Goal: Information Seeking & Learning: Learn about a topic

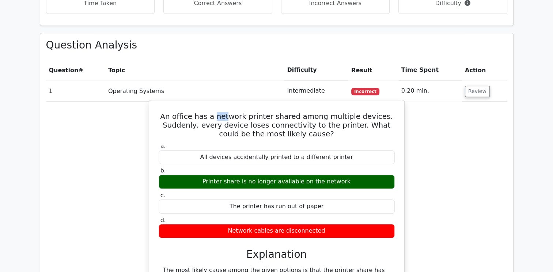
scroll to position [546, 0]
click at [223, 119] on h5 "An office has a network printer shared among multiple devices. Suddenly, every …" at bounding box center [276, 125] width 237 height 26
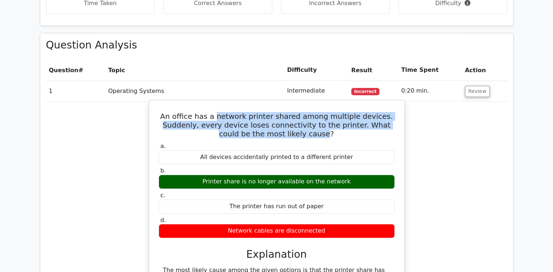
drag, startPoint x: 222, startPoint y: 118, endPoint x: 308, endPoint y: 134, distance: 87.5
click at [308, 134] on h5 "An office has a network printer shared among multiple devices. Suddenly, every …" at bounding box center [276, 125] width 237 height 26
copy h5 "network printer shared among multiple devices. Suddenly, every device loses con…"
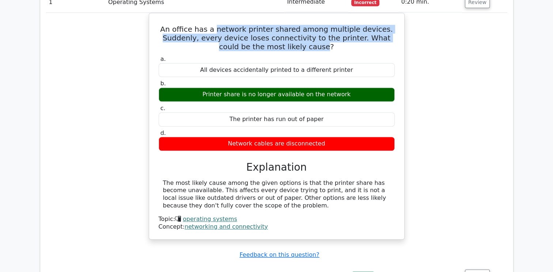
scroll to position [655, 0]
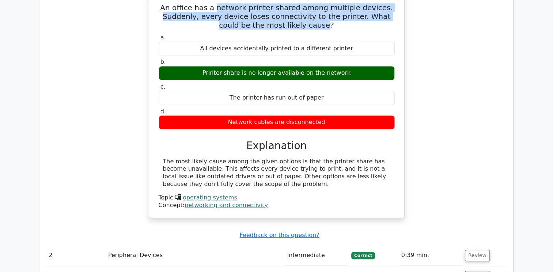
drag, startPoint x: 210, startPoint y: 71, endPoint x: 343, endPoint y: 72, distance: 133.0
click at [343, 72] on div "Printer share is no longer available on the network" at bounding box center [277, 73] width 236 height 14
copy div "Printer share is no longer available on the network"
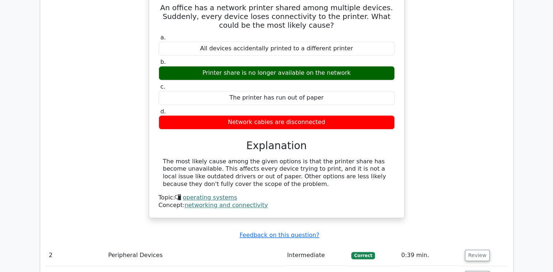
click at [206, 162] on div "The most likely cause among the given options is that the printer share has bec…" at bounding box center [276, 173] width 227 height 30
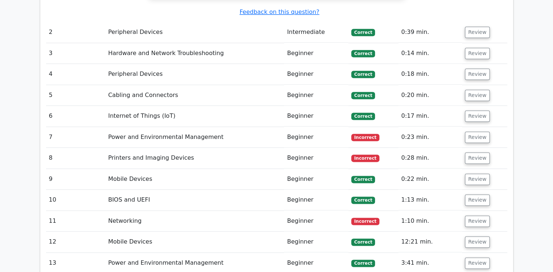
scroll to position [882, 0]
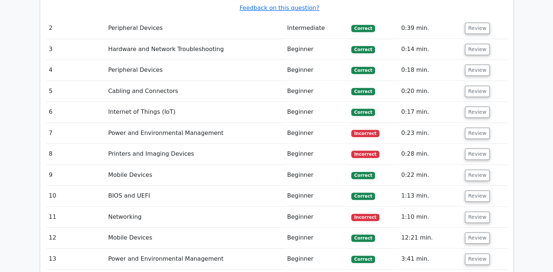
click at [325, 133] on td "Beginner" at bounding box center [316, 133] width 64 height 21
click at [468, 134] on button "Review" at bounding box center [477, 133] width 25 height 11
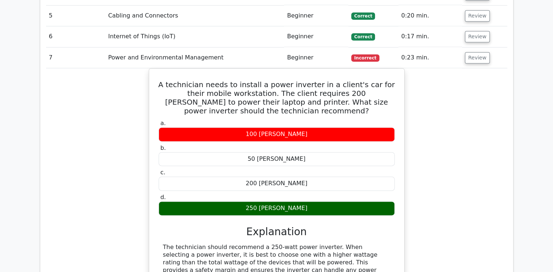
scroll to position [969, 0]
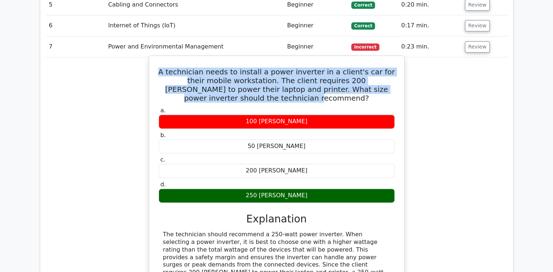
drag, startPoint x: 162, startPoint y: 69, endPoint x: 294, endPoint y: 99, distance: 135.2
click at [294, 99] on h5 "A technician needs to install a power inverter in a client's car for their mobi…" at bounding box center [276, 85] width 237 height 35
copy h5 "A technician needs to install a power inverter in a client's car for their mobi…"
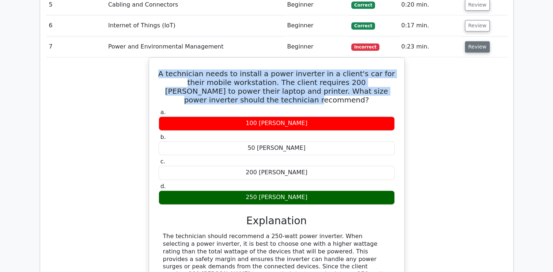
click at [475, 42] on button "Review" at bounding box center [477, 46] width 25 height 11
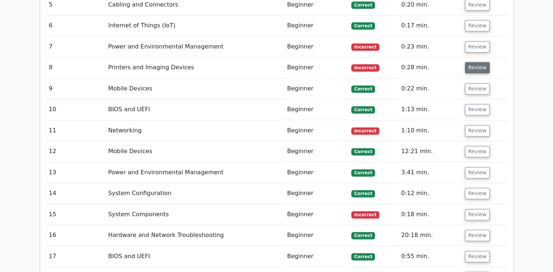
click at [469, 66] on button "Review" at bounding box center [477, 67] width 25 height 11
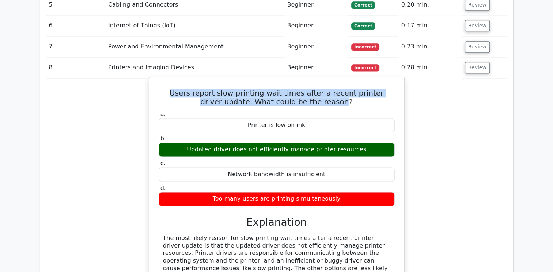
drag, startPoint x: 169, startPoint y: 93, endPoint x: 329, endPoint y: 97, distance: 160.4
click at [329, 97] on h5 "Users report slow printing wait times after a recent printer driver update. Wha…" at bounding box center [276, 98] width 237 height 18
copy h5 "Users report slow printing wait times after a recent printer driver update. Wha…"
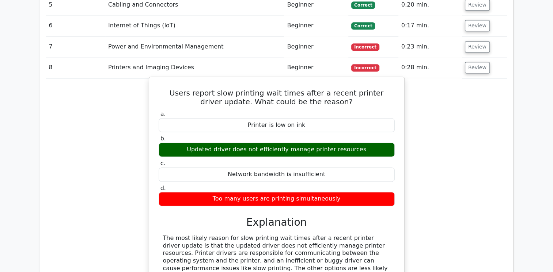
click at [276, 235] on div "The most likely reason for slow printing wait times after a recent printer driv…" at bounding box center [276, 273] width 227 height 76
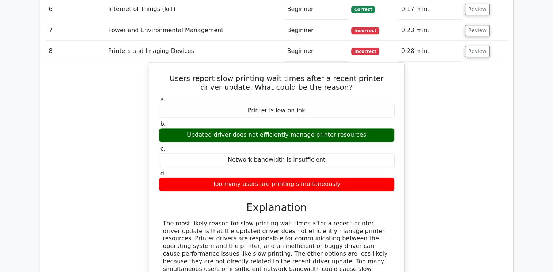
scroll to position [1013, 0]
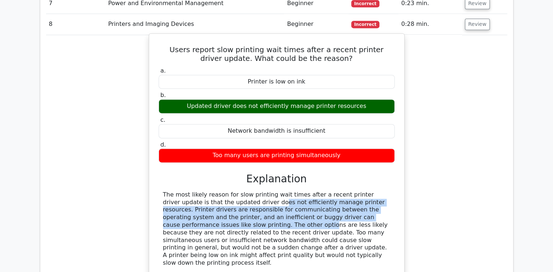
drag, startPoint x: 184, startPoint y: 201, endPoint x: 352, endPoint y: 217, distance: 169.2
click at [352, 217] on div "The most likely reason for slow printing wait times after a recent printer driv…" at bounding box center [276, 229] width 227 height 76
copy div "updated driver does not efficiently manage printer resources. Printer drivers a…"
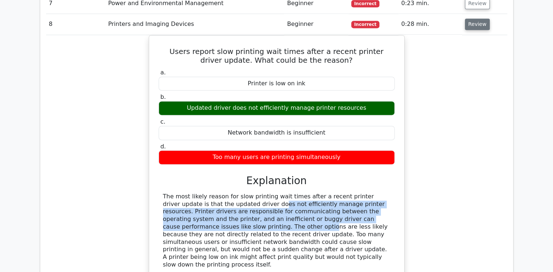
click at [471, 23] on button "Review" at bounding box center [477, 24] width 25 height 11
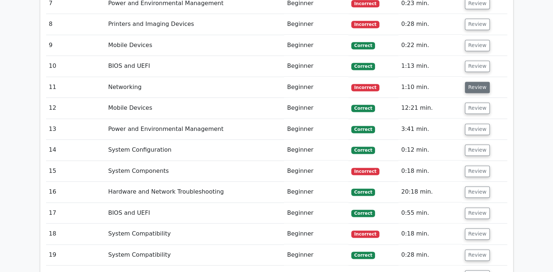
click at [477, 87] on button "Review" at bounding box center [477, 87] width 25 height 11
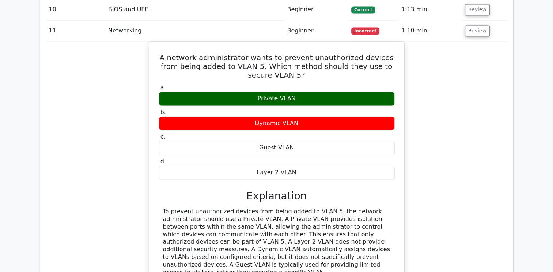
scroll to position [1090, 0]
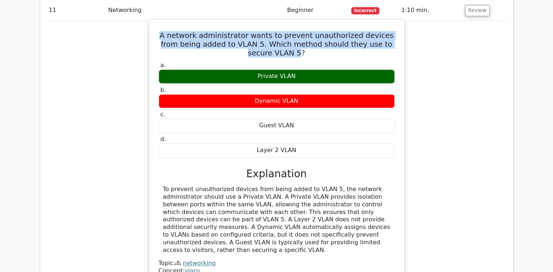
drag, startPoint x: 162, startPoint y: 33, endPoint x: 288, endPoint y: 55, distance: 127.5
click at [288, 55] on h5 "A network administrator wants to prevent unauthorized devices from being added …" at bounding box center [276, 44] width 237 height 26
copy h5 "A network administrator wants to prevent unauthorized devices from being added …"
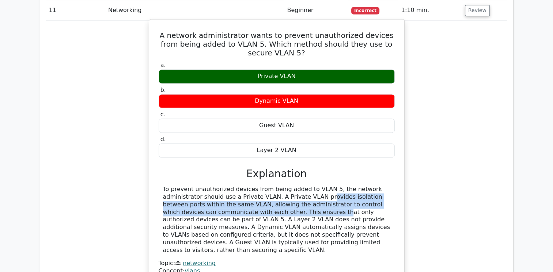
drag, startPoint x: 269, startPoint y: 194, endPoint x: 239, endPoint y: 208, distance: 33.3
click at [239, 208] on div "To prevent unauthorized devices from being added to VLAN 5, the network adminis…" at bounding box center [276, 220] width 227 height 68
copy div "A Private VLAN provides isolation between ports within the same VLAN, allowing …"
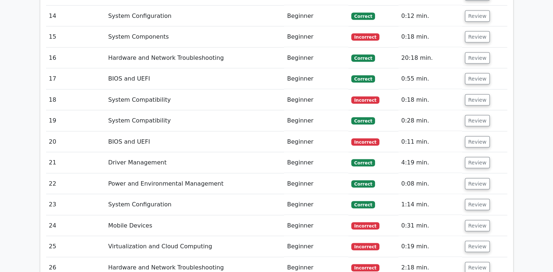
scroll to position [1362, 0]
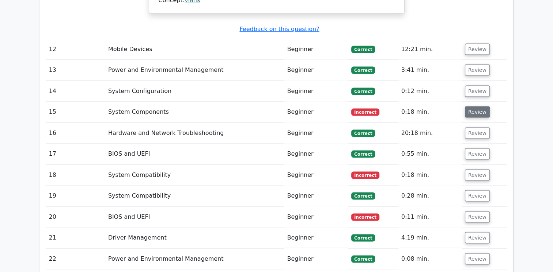
click at [476, 106] on button "Review" at bounding box center [477, 111] width 25 height 11
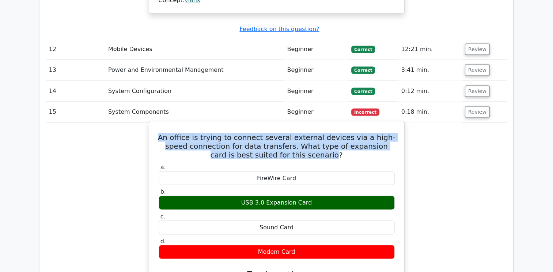
drag, startPoint x: 311, startPoint y: 146, endPoint x: 158, endPoint y: 126, distance: 154.0
click at [158, 133] on h5 "An office is trying to connect several external devices via a high-speed connec…" at bounding box center [276, 146] width 237 height 26
copy h5 "An office is trying to connect several external devices via a high-speed connec…"
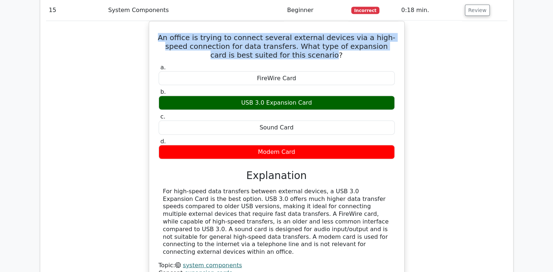
scroll to position [1495, 0]
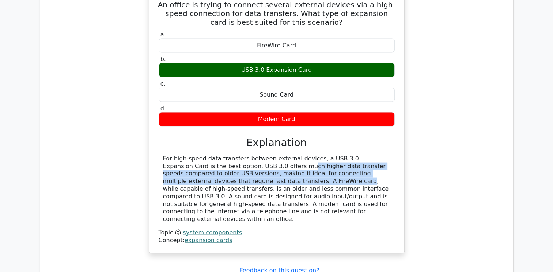
drag, startPoint x: 195, startPoint y: 155, endPoint x: 184, endPoint y: 169, distance: 18.2
click at [184, 169] on div "For high-speed data transfers between external devices, a USB 3.0 Expansion Car…" at bounding box center [276, 189] width 227 height 68
copy div "USB 3.0 offers much higher data transfer speeds compared to older USB versions,…"
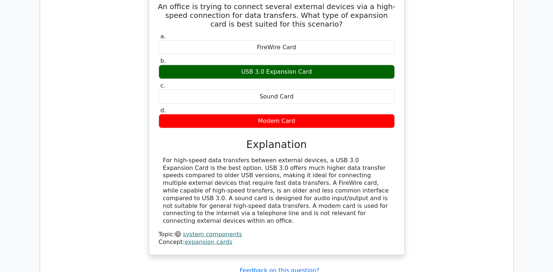
click at [465, 189] on div "An office is trying to connect several external devices via a high-speed connec…" at bounding box center [276, 127] width 461 height 274
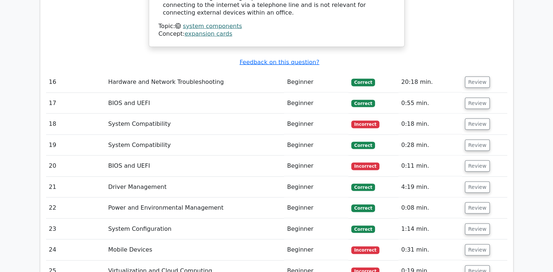
scroll to position [1703, 0]
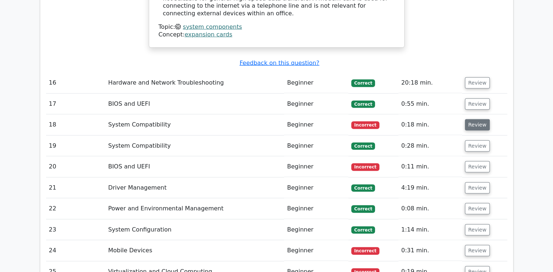
click at [470, 119] on button "Review" at bounding box center [477, 124] width 25 height 11
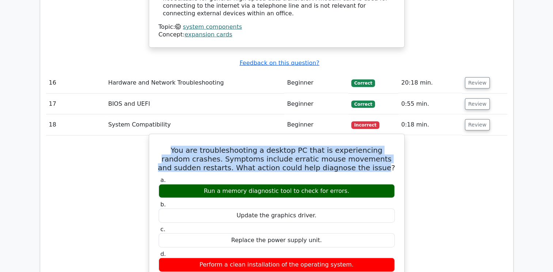
drag, startPoint x: 358, startPoint y: 149, endPoint x: 159, endPoint y: 119, distance: 201.6
click at [159, 137] on div "You are troubleshooting a desktop PC that is experiencing random crashes. Sympt…" at bounding box center [276, 243] width 249 height 213
copy h5 "You are troubleshooting a desktop PC that is experiencing random crashes. Sympt…"
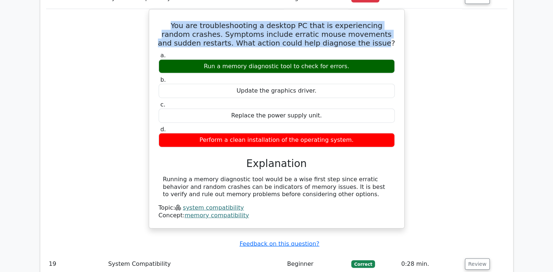
scroll to position [1834, 0]
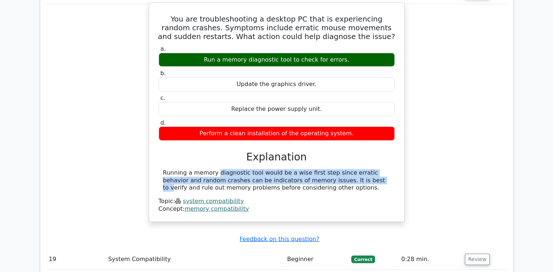
drag, startPoint x: 163, startPoint y: 155, endPoint x: 294, endPoint y: 164, distance: 131.4
click at [294, 169] on div "Running a memory diagnostic tool would be a wise first step since erratic behav…" at bounding box center [276, 180] width 227 height 23
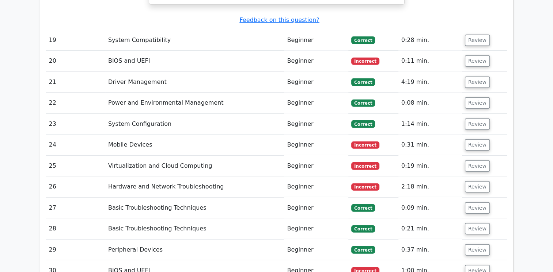
scroll to position [2049, 0]
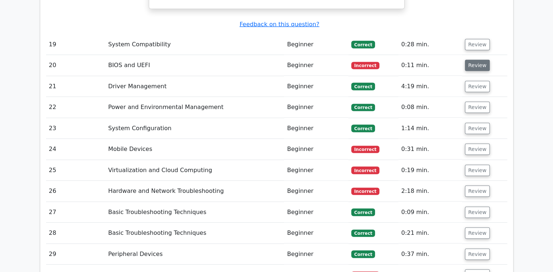
click at [472, 60] on button "Review" at bounding box center [477, 65] width 25 height 11
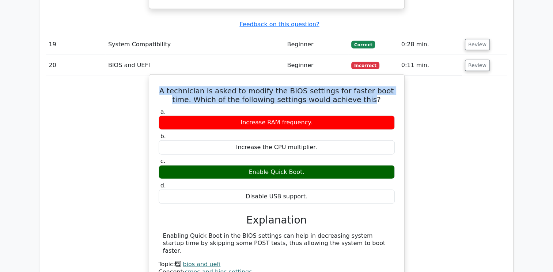
drag, startPoint x: 358, startPoint y: 81, endPoint x: 163, endPoint y: 65, distance: 195.7
click at [163, 87] on h5 "A technician is asked to modify the BIOS settings for faster boot time. Which o…" at bounding box center [276, 96] width 237 height 18
drag, startPoint x: 162, startPoint y: 215, endPoint x: 332, endPoint y: 226, distance: 170.2
click at [332, 233] on div "Enabling Quick Boot in the BIOS settings can help in decreasing system startup …" at bounding box center [277, 255] width 236 height 44
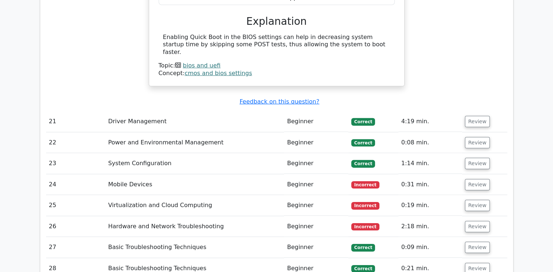
scroll to position [2268, 0]
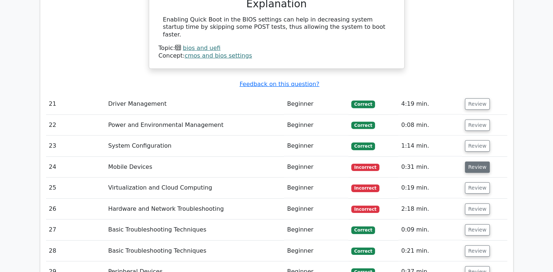
click at [477, 162] on button "Review" at bounding box center [477, 167] width 25 height 11
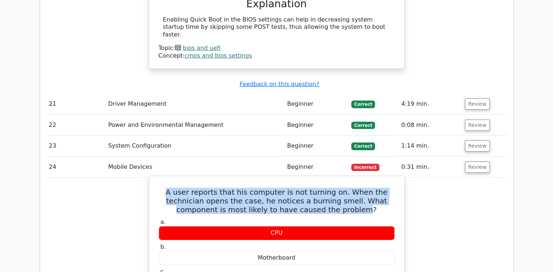
drag, startPoint x: 329, startPoint y: 182, endPoint x: 154, endPoint y: 164, distance: 176.3
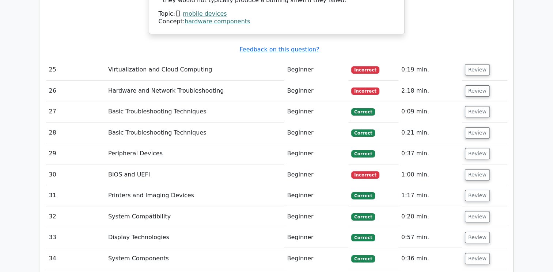
scroll to position [2670, 0]
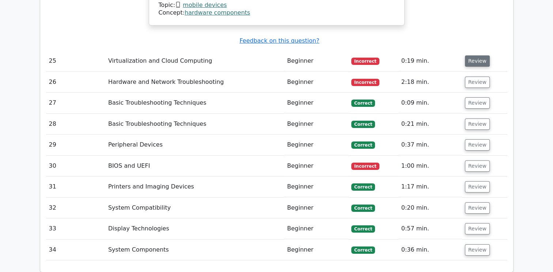
click at [473, 56] on button "Review" at bounding box center [477, 61] width 25 height 11
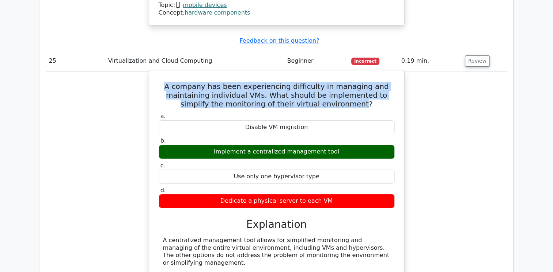
drag, startPoint x: 346, startPoint y: 66, endPoint x: 174, endPoint y: 50, distance: 172.9
click at [174, 82] on h5 "A company has been experiencing difficulty in managing and maintaining individu…" at bounding box center [276, 95] width 237 height 26
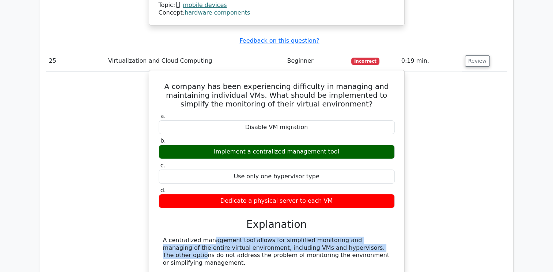
drag, startPoint x: 162, startPoint y: 203, endPoint x: 311, endPoint y: 212, distance: 148.9
click at [311, 237] on div "A centralized management tool allows for simplified monitoring and managing of …" at bounding box center [277, 252] width 236 height 30
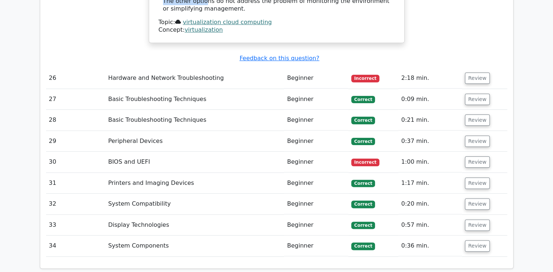
scroll to position [2906, 0]
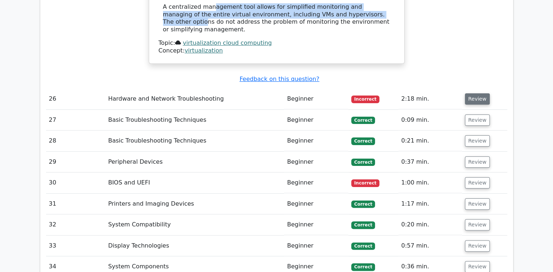
click at [477, 94] on button "Review" at bounding box center [477, 99] width 25 height 11
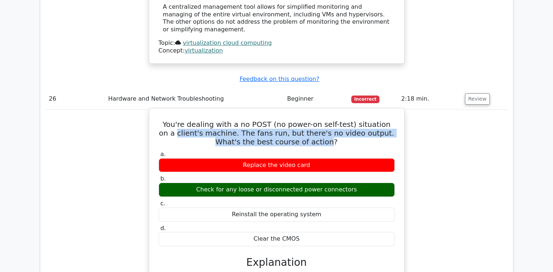
drag, startPoint x: 309, startPoint y: 95, endPoint x: 162, endPoint y: 81, distance: 147.1
click at [162, 120] on h5 "You're dealing with a no POST (no power-on self-test) situation on a client's m…" at bounding box center [276, 133] width 237 height 26
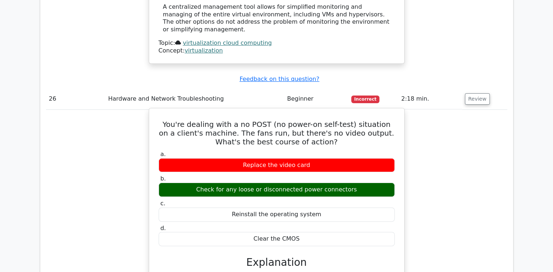
drag, startPoint x: 242, startPoint y: 240, endPoint x: 382, endPoint y: 237, distance: 139.9
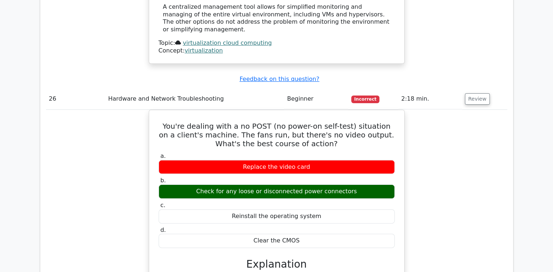
click at [461, 172] on div "You're dealing with a no POST (no power-on self-test) situation on a client's m…" at bounding box center [276, 243] width 461 height 267
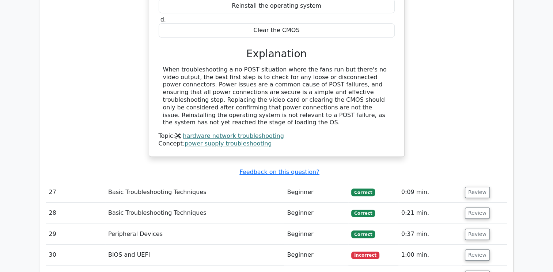
scroll to position [3200, 0]
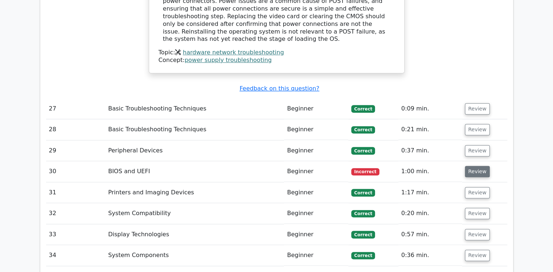
click at [475, 166] on button "Review" at bounding box center [477, 171] width 25 height 11
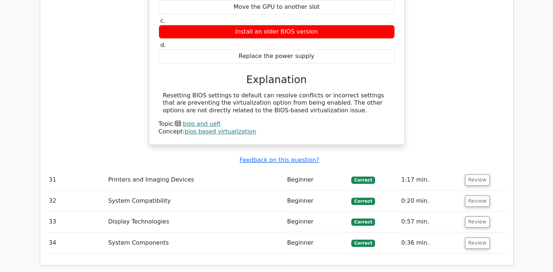
scroll to position [3434, 0]
